Goal: Information Seeking & Learning: Learn about a topic

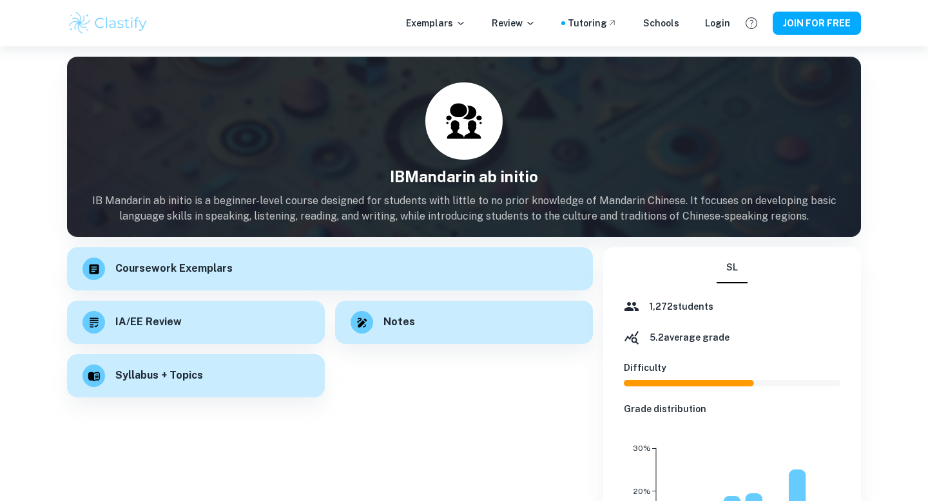
scroll to position [35, 0]
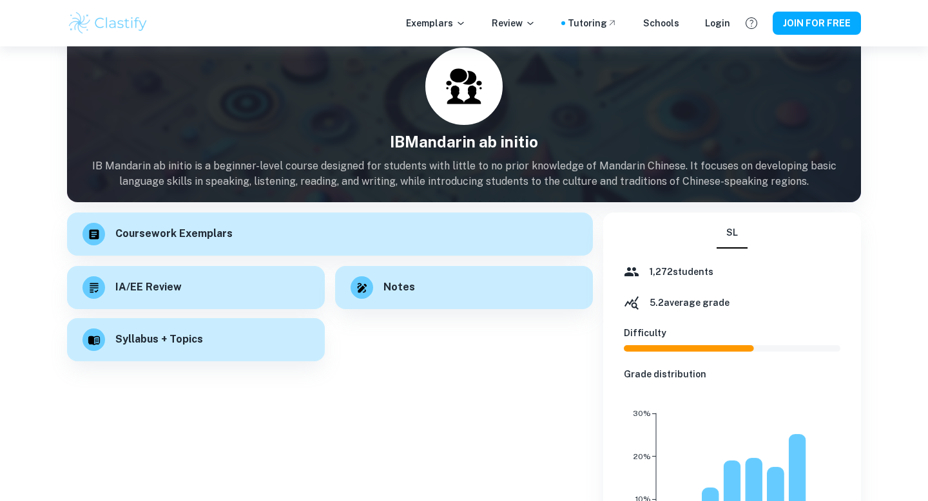
click at [215, 349] on div "Syllabus + Topics" at bounding box center [196, 339] width 258 height 43
click at [419, 293] on div "Notes" at bounding box center [464, 286] width 258 height 43
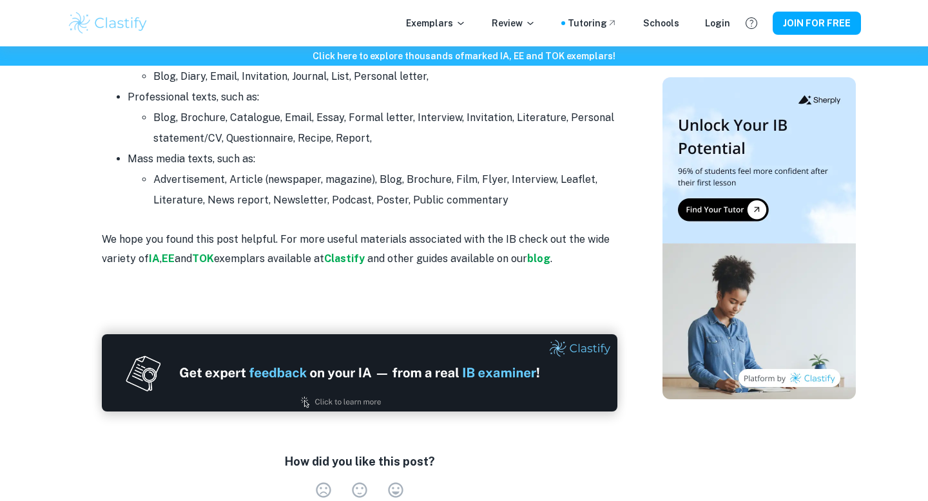
scroll to position [2075, 0]
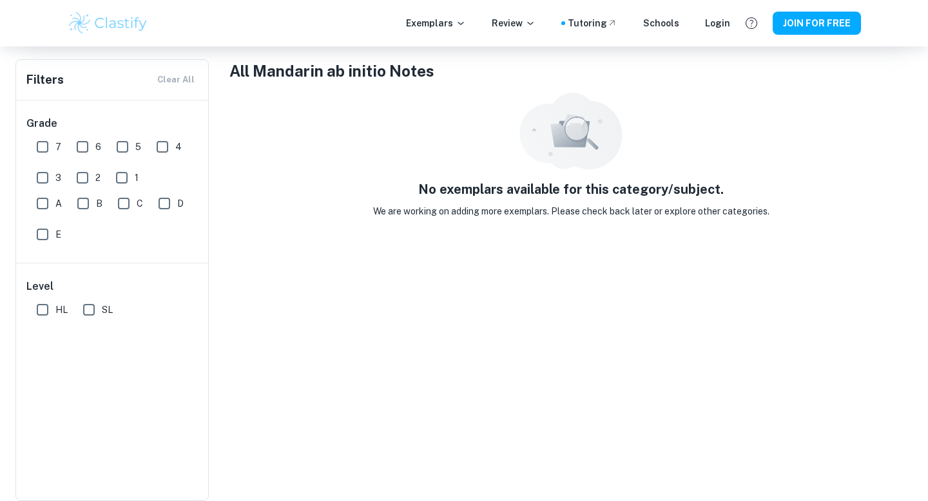
scroll to position [235, 0]
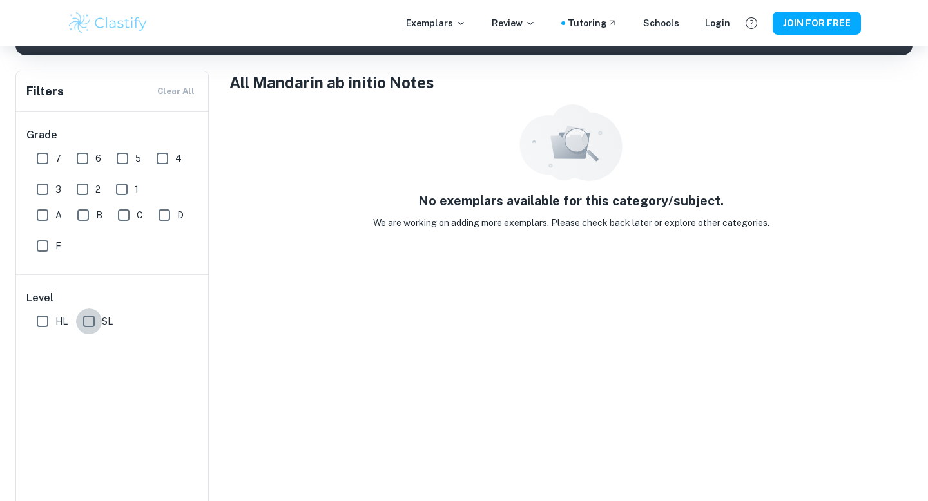
click at [86, 320] on input "SL" at bounding box center [89, 322] width 26 height 26
checkbox input "true"
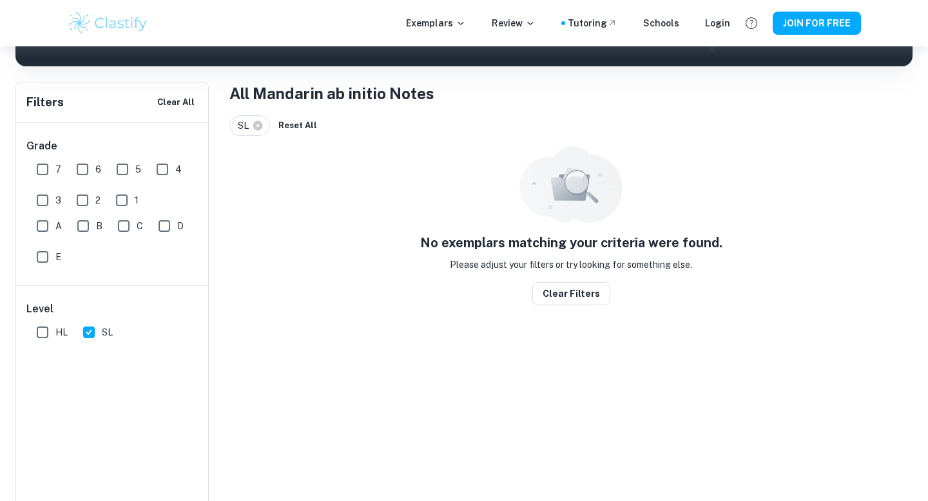
scroll to position [222, 0]
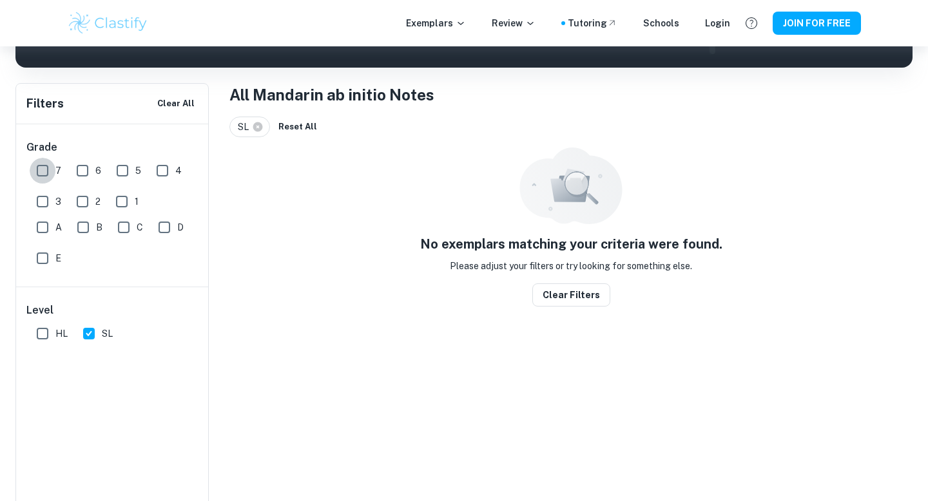
click at [42, 170] on input "7" at bounding box center [43, 171] width 26 height 26
checkbox input "true"
click at [558, 299] on button "Clear filters" at bounding box center [571, 294] width 78 height 23
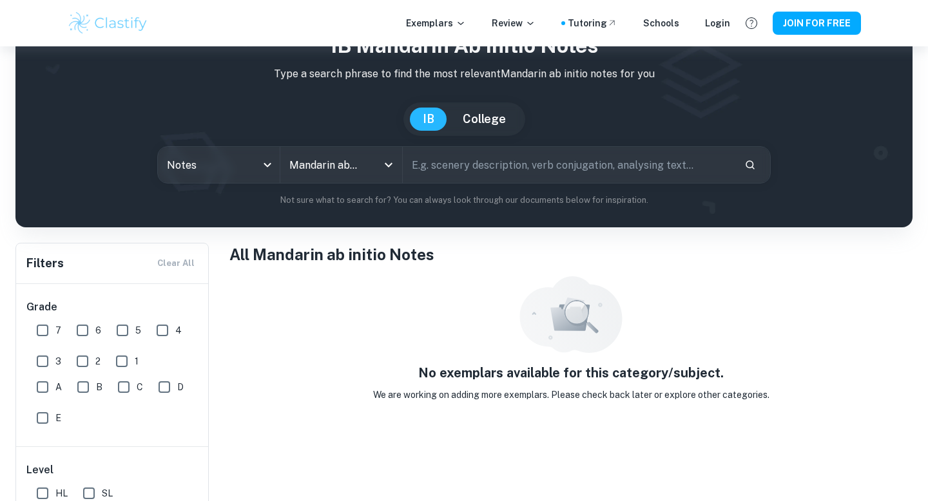
scroll to position [0, 0]
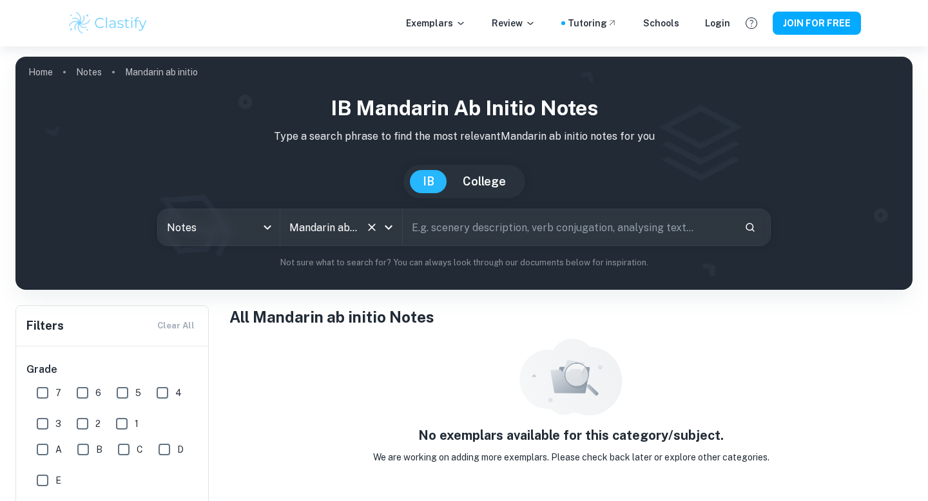
click at [376, 234] on button "Clear" at bounding box center [372, 227] width 18 height 18
